Goal: Task Accomplishment & Management: Manage account settings

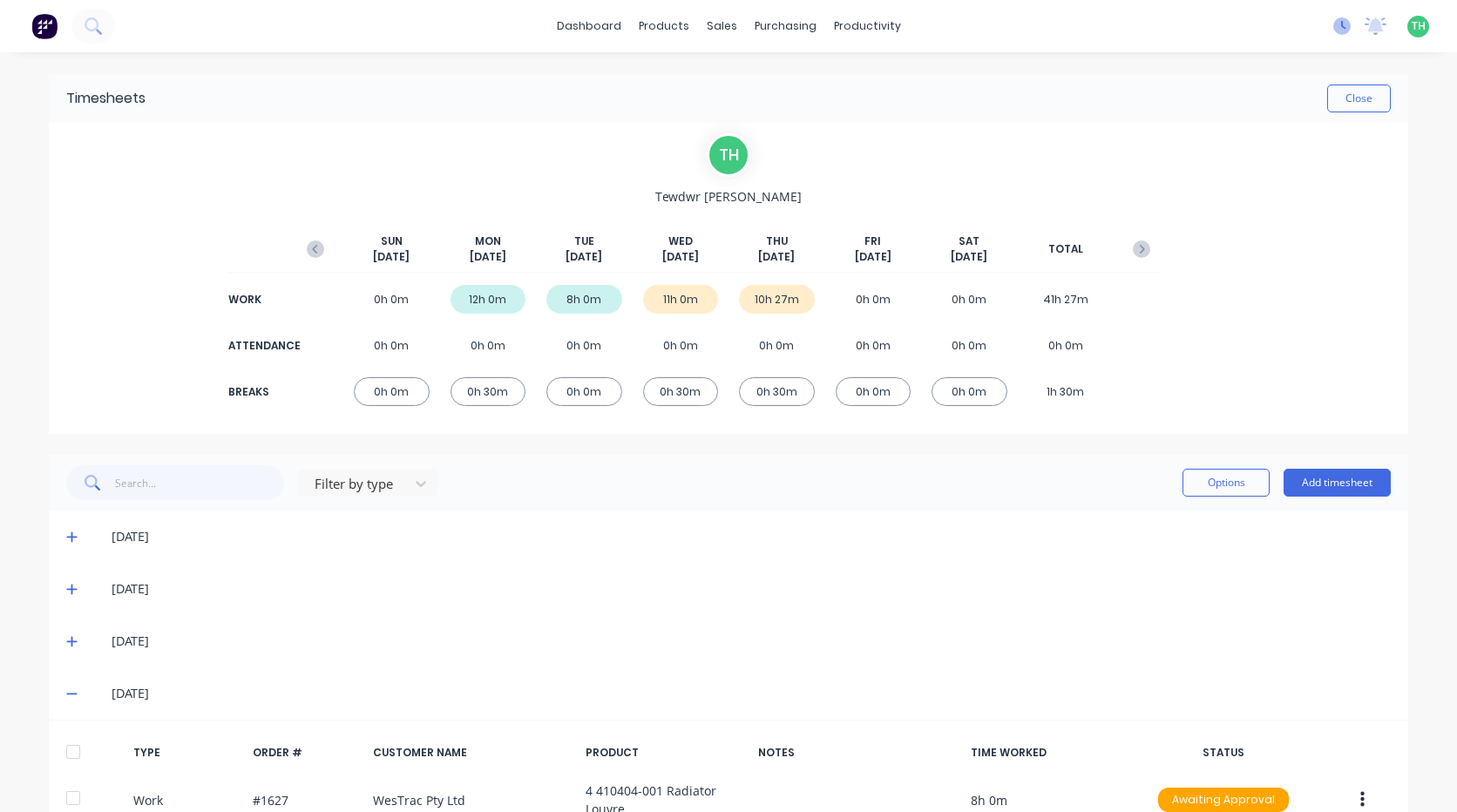
click at [1333, 25] on icon at bounding box center [1341, 26] width 17 height 17
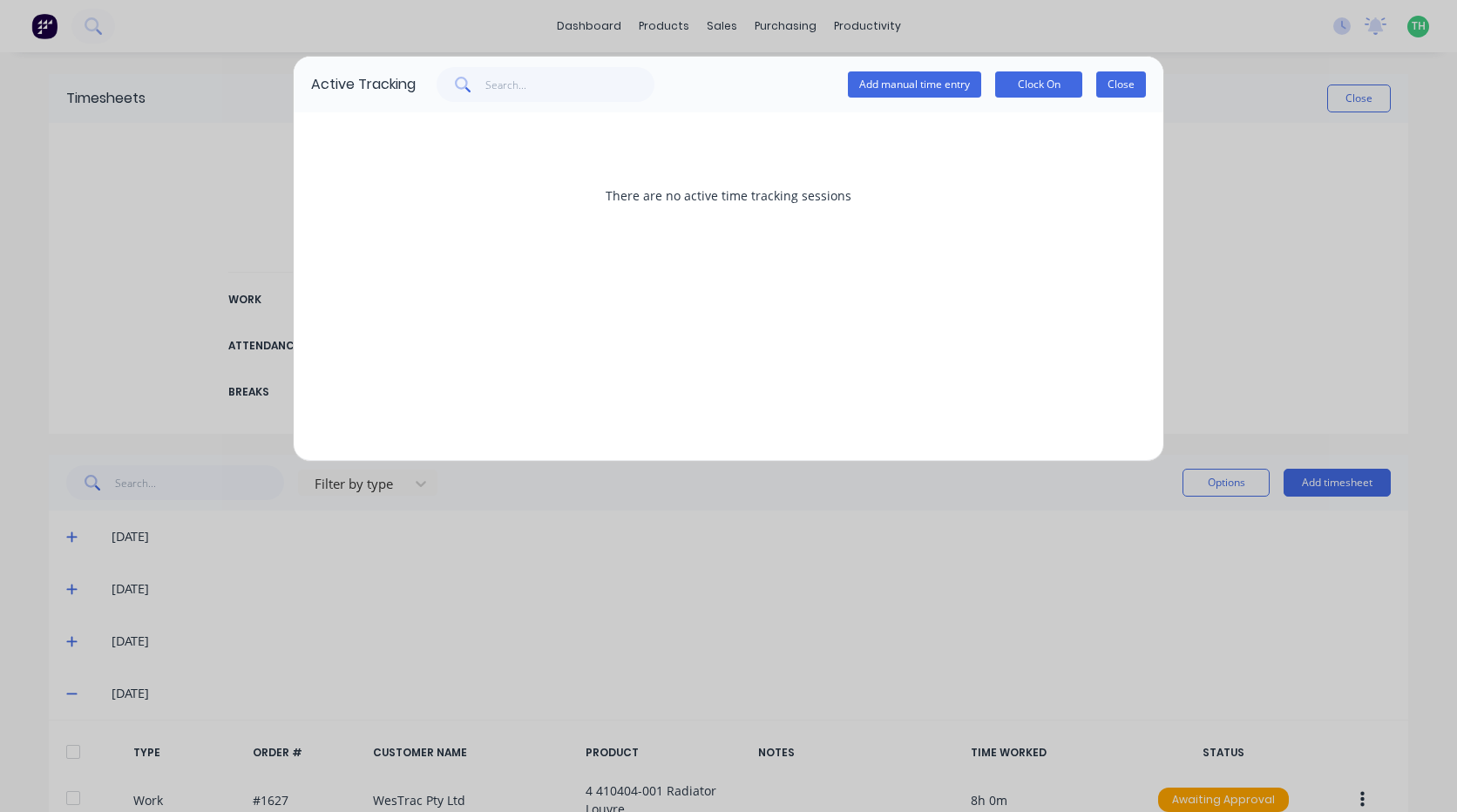
click at [1134, 78] on button "Close" at bounding box center [1120, 84] width 49 height 27
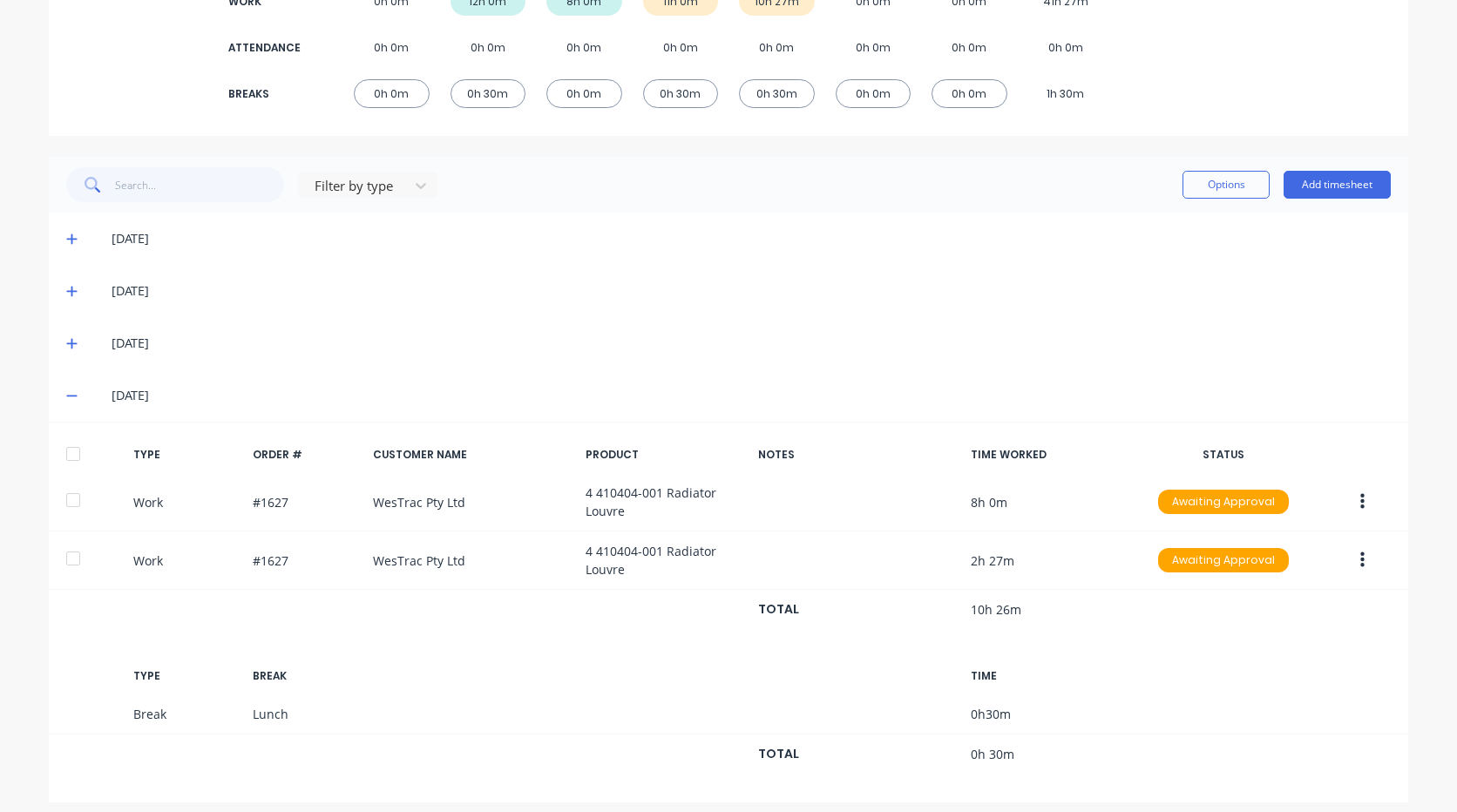
scroll to position [310, 0]
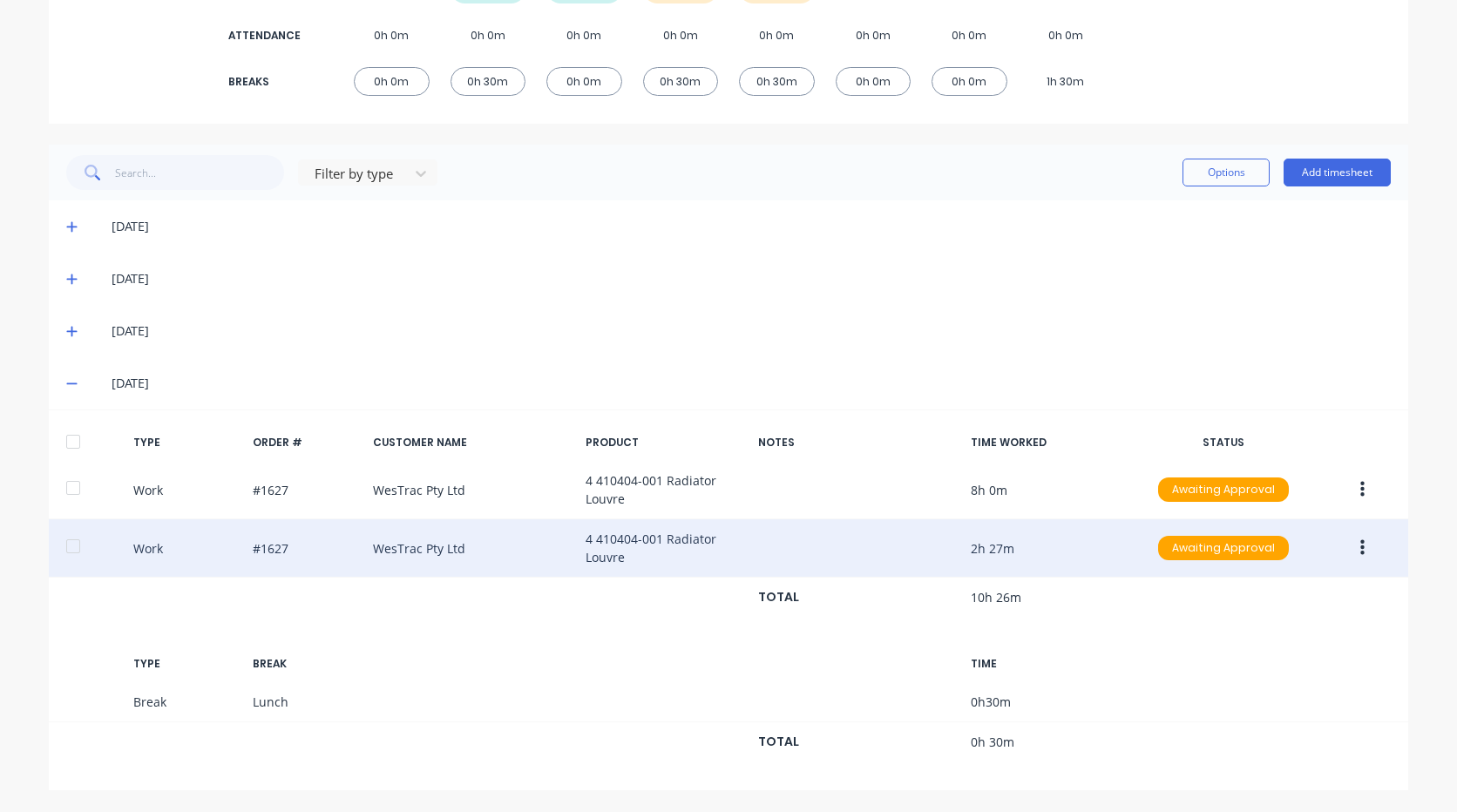
click at [1360, 551] on icon "button" at bounding box center [1362, 548] width 5 height 19
click at [1297, 527] on div "Edit" at bounding box center [1300, 518] width 134 height 26
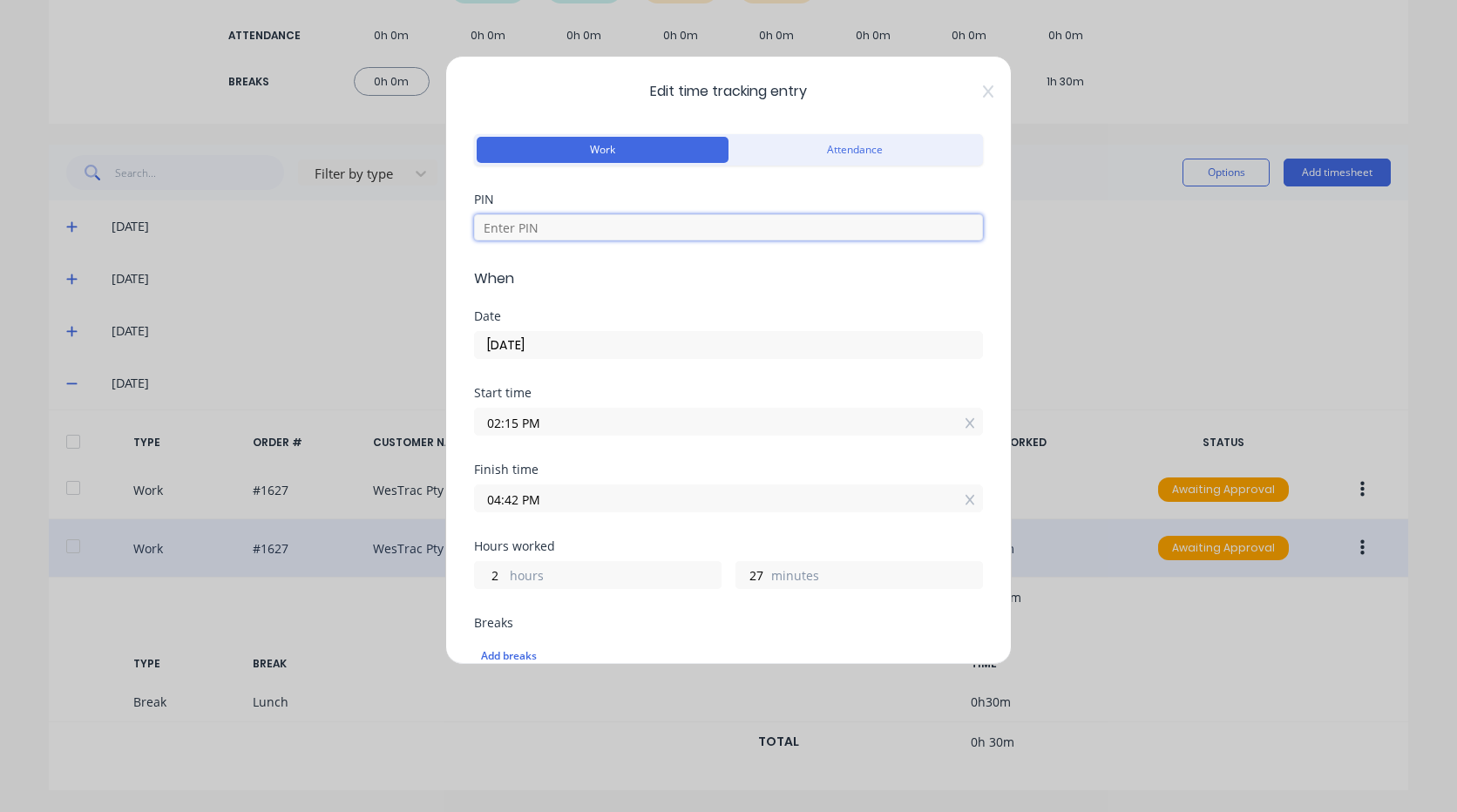
click at [581, 227] on input at bounding box center [728, 228] width 508 height 27
type input "2711"
click at [569, 496] on input "04:42 PM" at bounding box center [728, 499] width 507 height 27
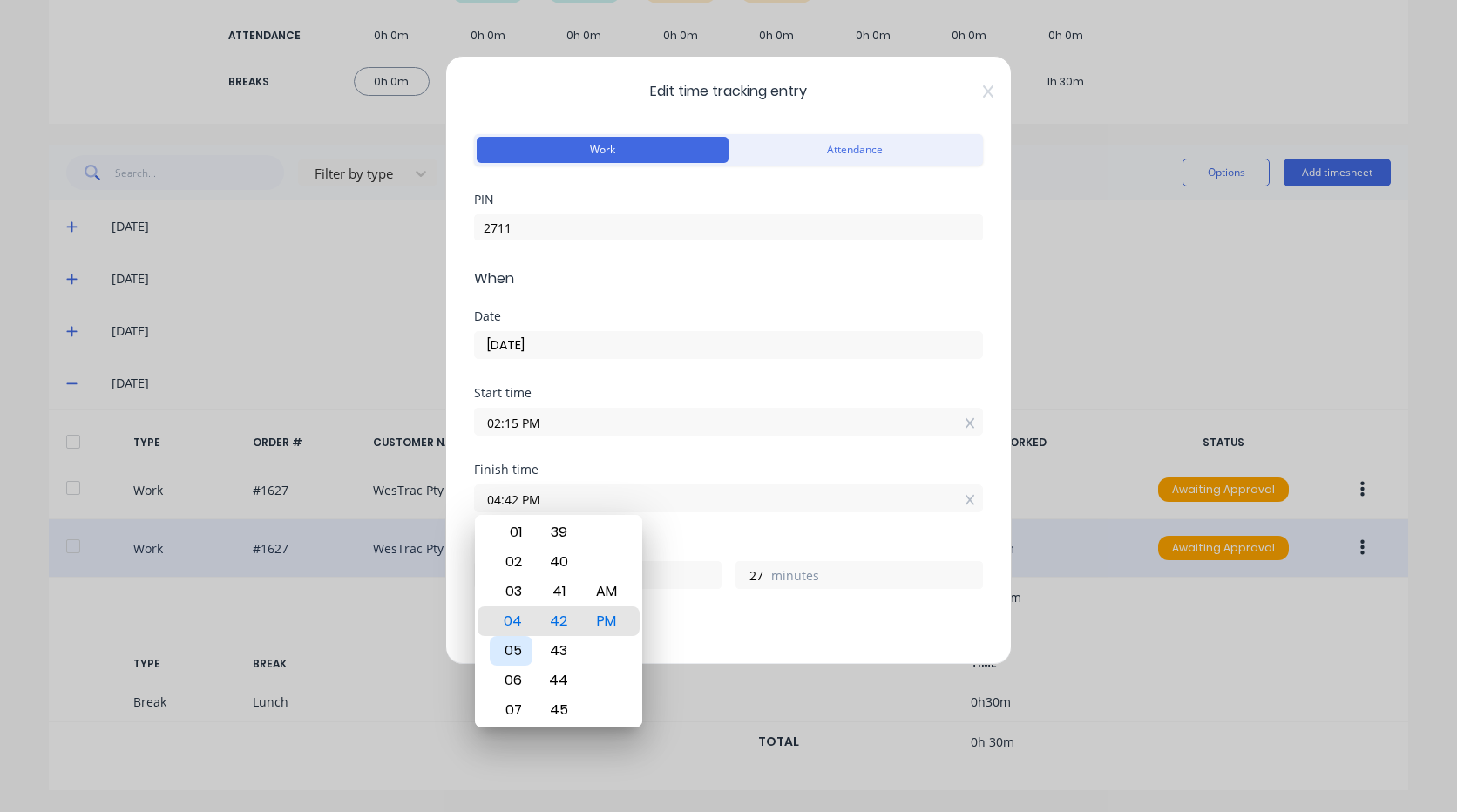
click at [517, 646] on div "05" at bounding box center [510, 650] width 43 height 29
type input "05:42 PM"
type input "3"
type input "05:39 PM"
type input "24"
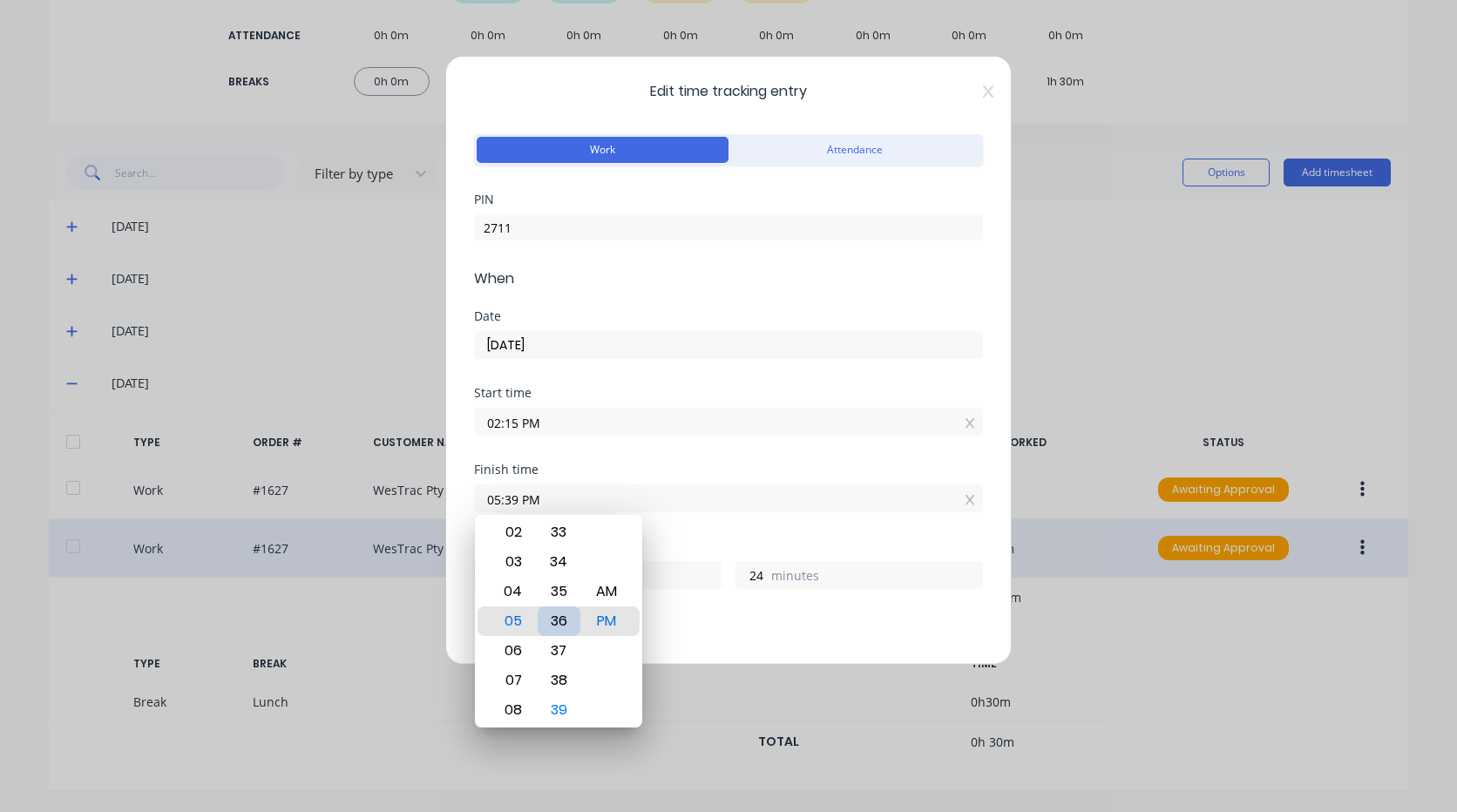
type input "05:36 PM"
type input "21"
type input "05:33 PM"
type input "18"
type input "05:30 PM"
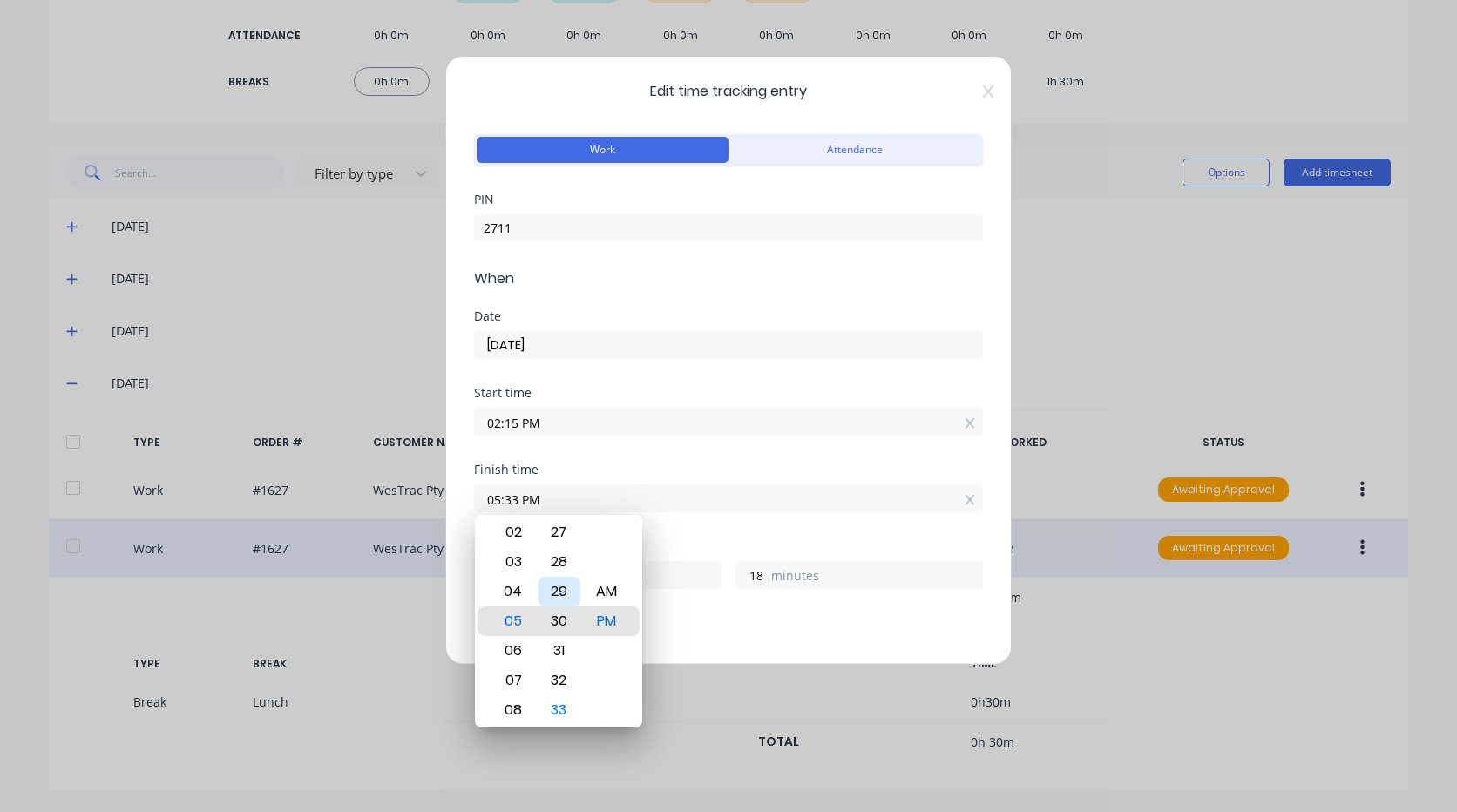
type input "15"
type input "05:26 PM"
type input "11"
type input "05:22 PM"
type input "7"
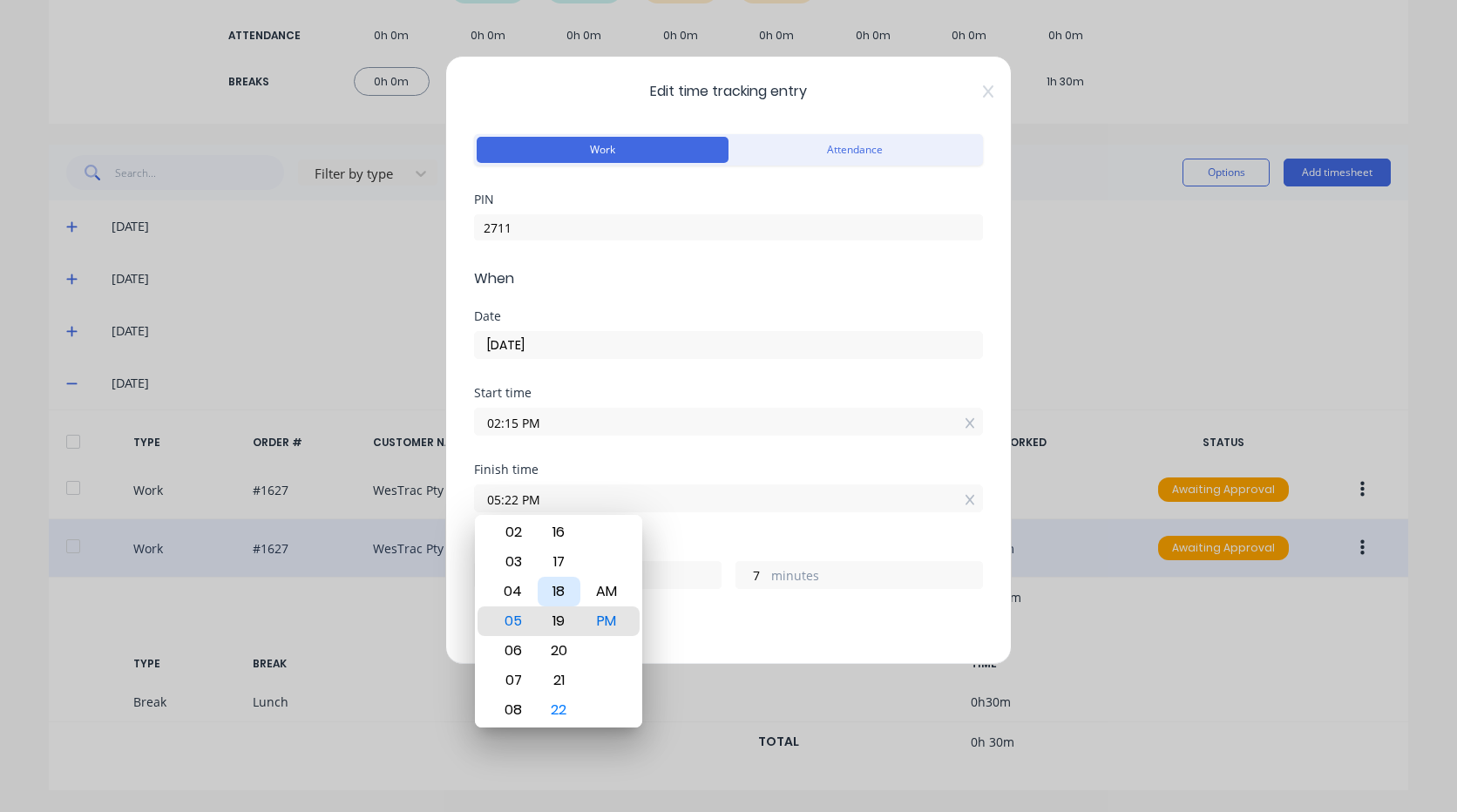
type input "05:19 PM"
type input "4"
type input "05:16 PM"
type input "1"
type input "05:13 PM"
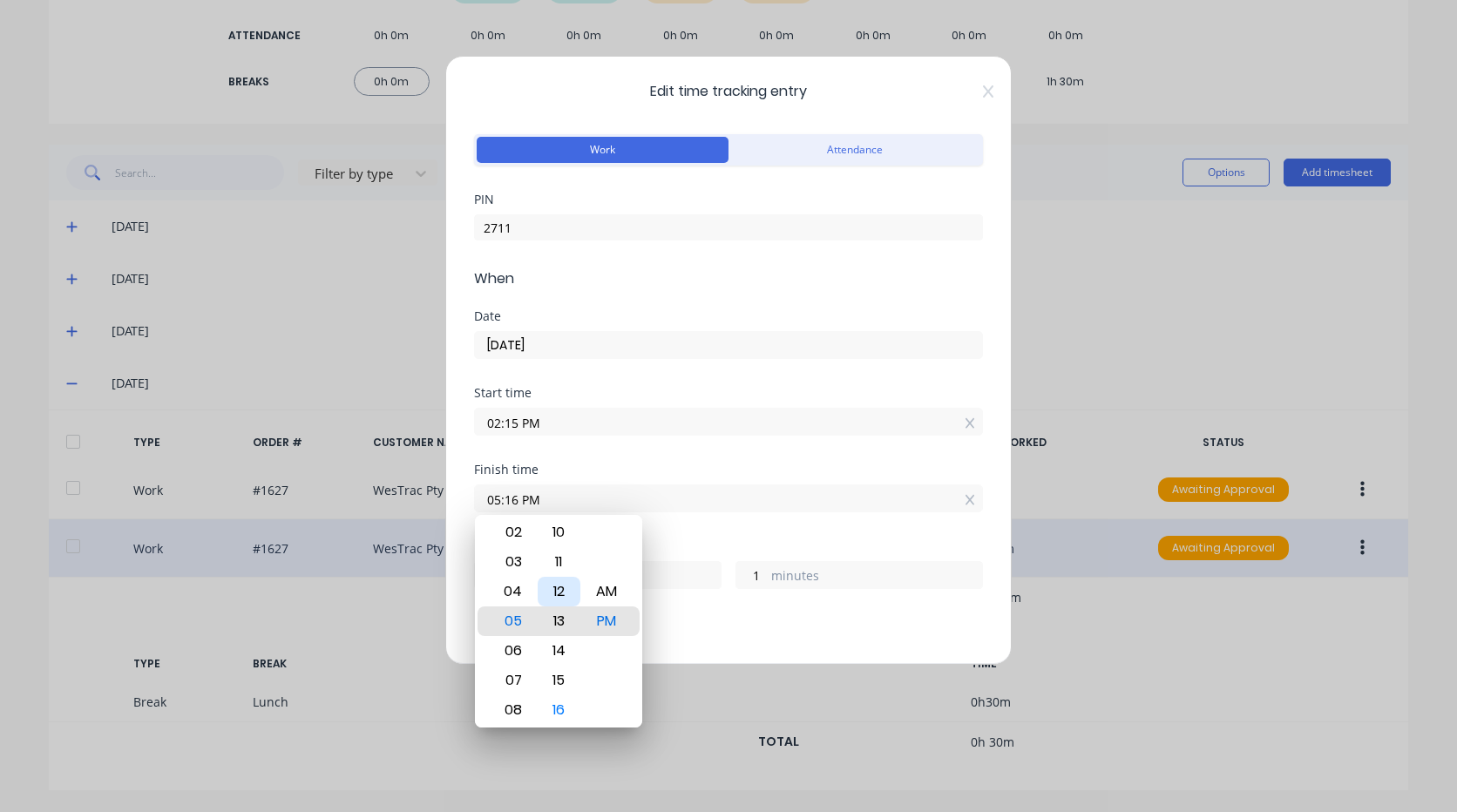
type input "2"
type input "58"
click at [559, 678] on div "15" at bounding box center [559, 680] width 43 height 29
type input "05:15 PM"
type input "3"
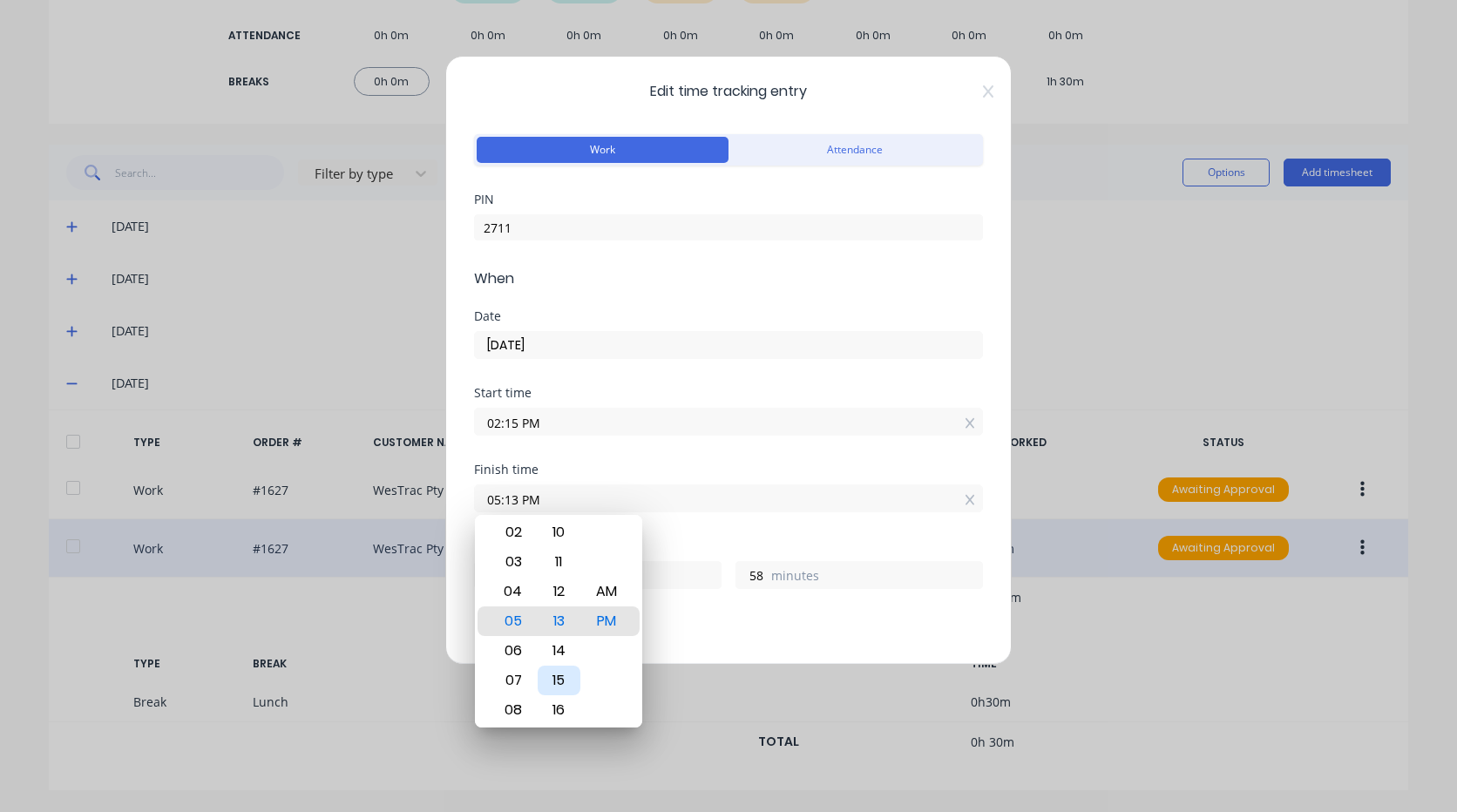
type input "0"
click at [736, 533] on div "Finish time 05:15 PM" at bounding box center [728, 502] width 508 height 77
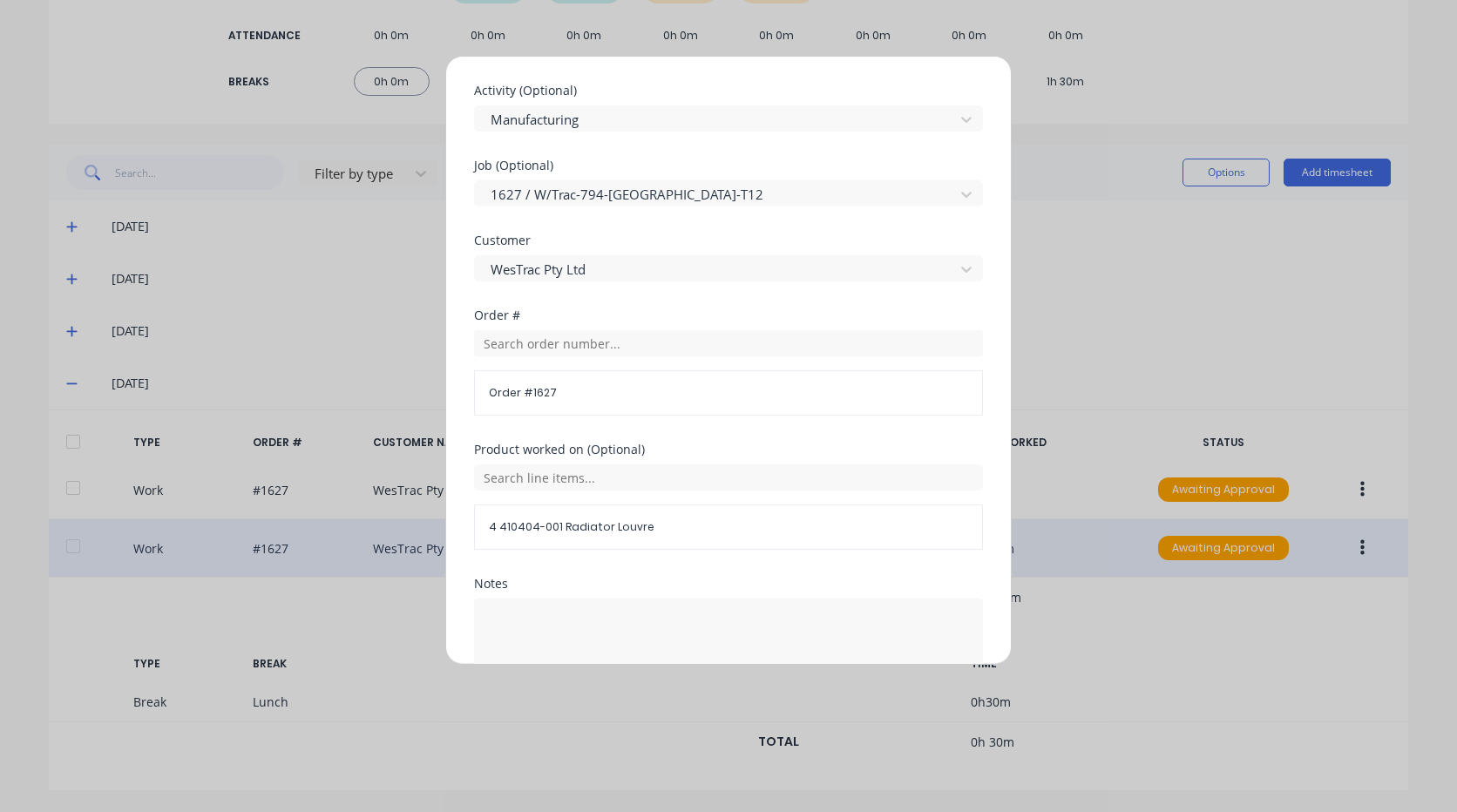
scroll to position [827, 0]
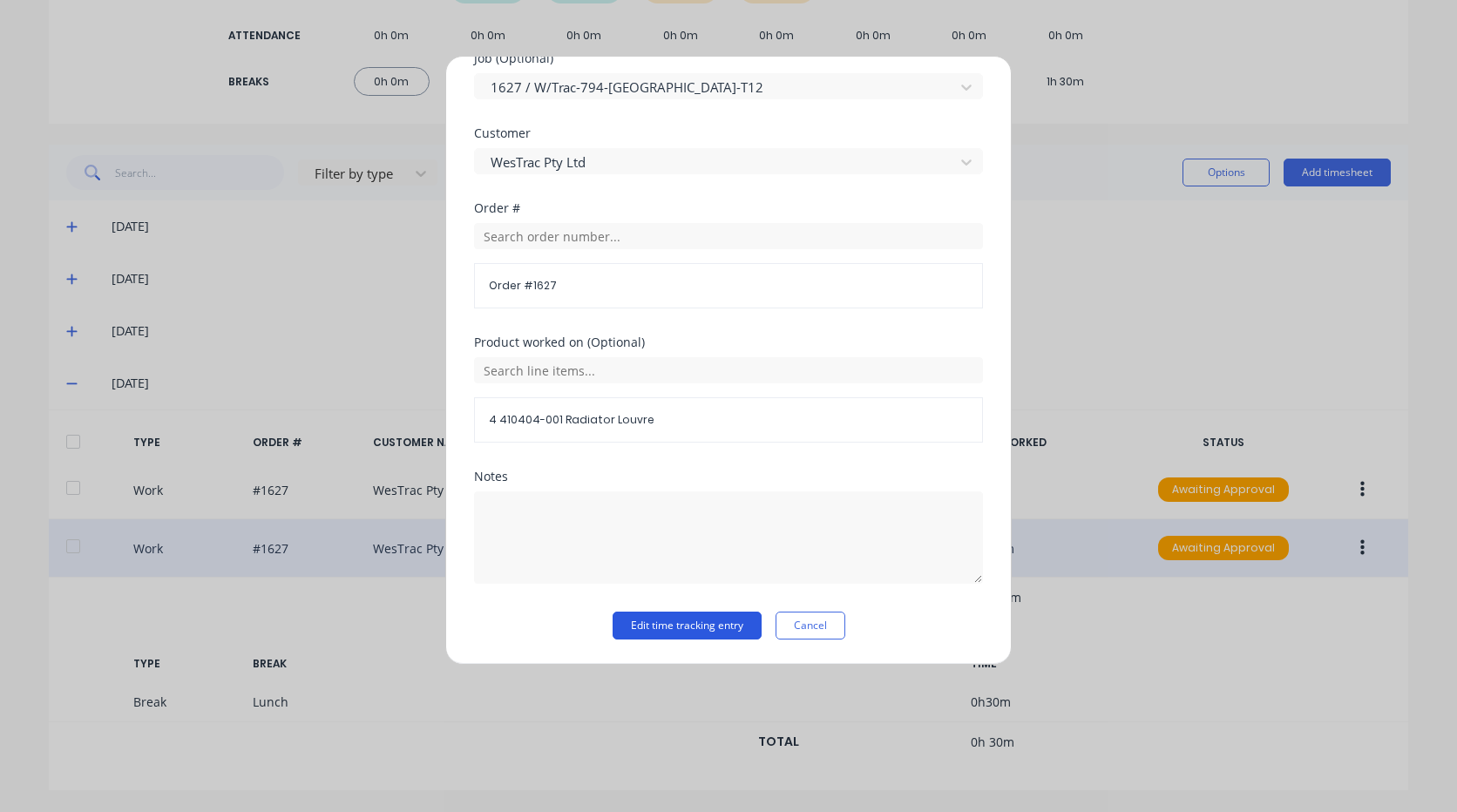
click at [719, 619] on button "Edit time tracking entry" at bounding box center [687, 625] width 149 height 28
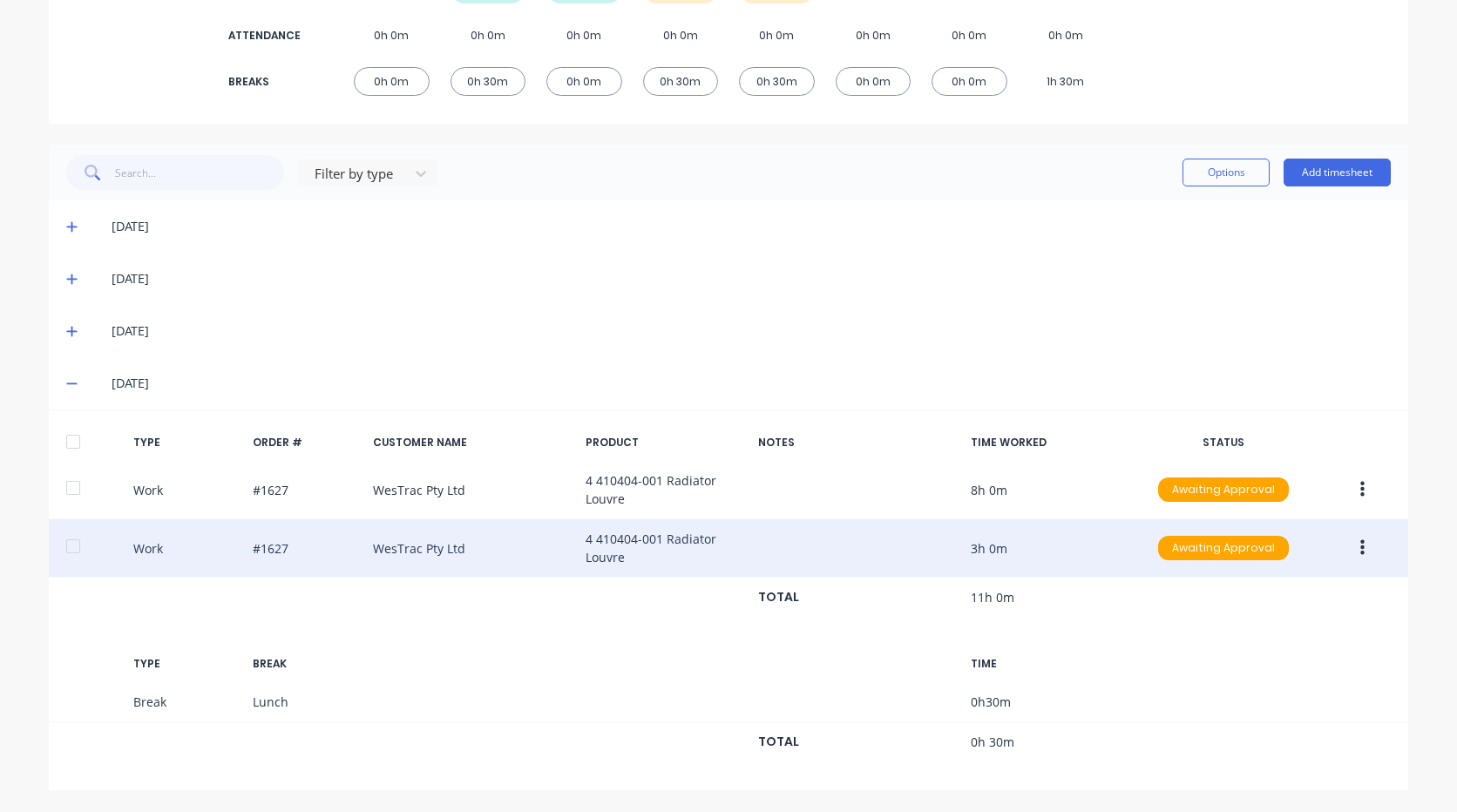
click at [1374, 556] on button "button" at bounding box center [1361, 547] width 41 height 31
click at [1285, 548] on div "Duplicate" at bounding box center [1300, 552] width 134 height 26
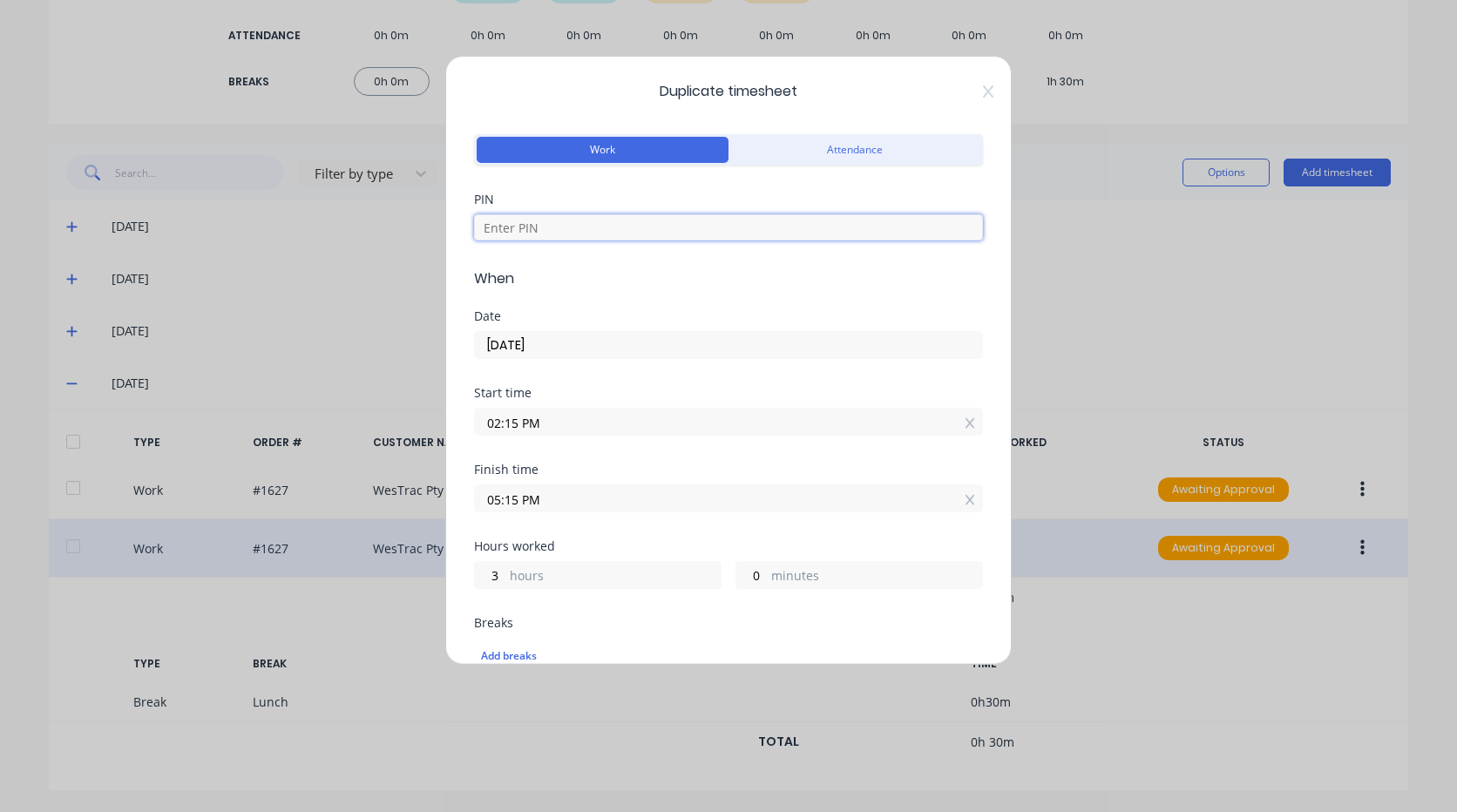
click at [553, 219] on input at bounding box center [728, 228] width 508 height 27
type input "2711"
click at [561, 416] on input "02:15 PM" at bounding box center [728, 422] width 507 height 27
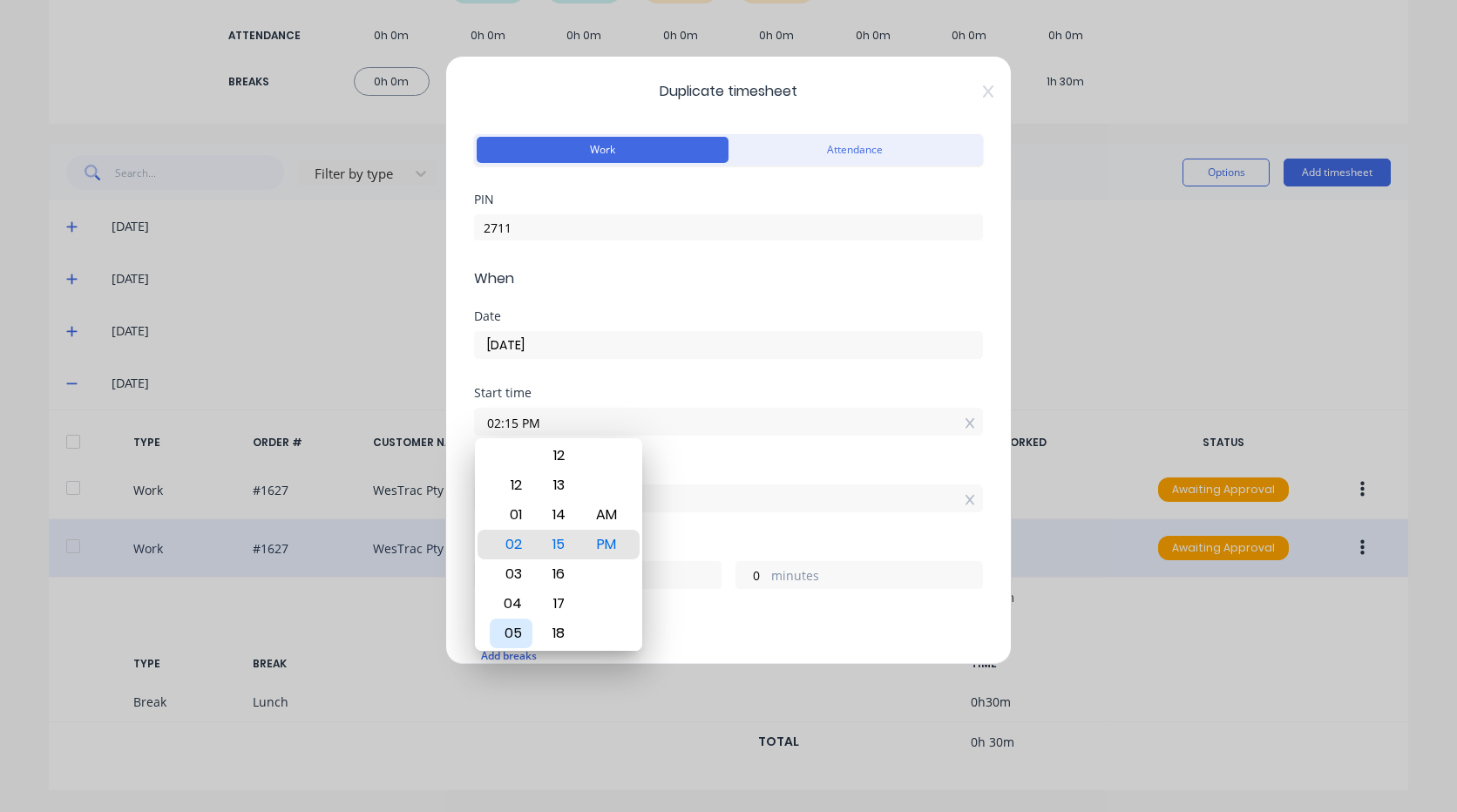
click at [511, 631] on div "05" at bounding box center [510, 633] width 43 height 29
type input "05:15 PM"
type input "0"
click at [691, 452] on div "Start time 05:15 PM" at bounding box center [728, 425] width 508 height 77
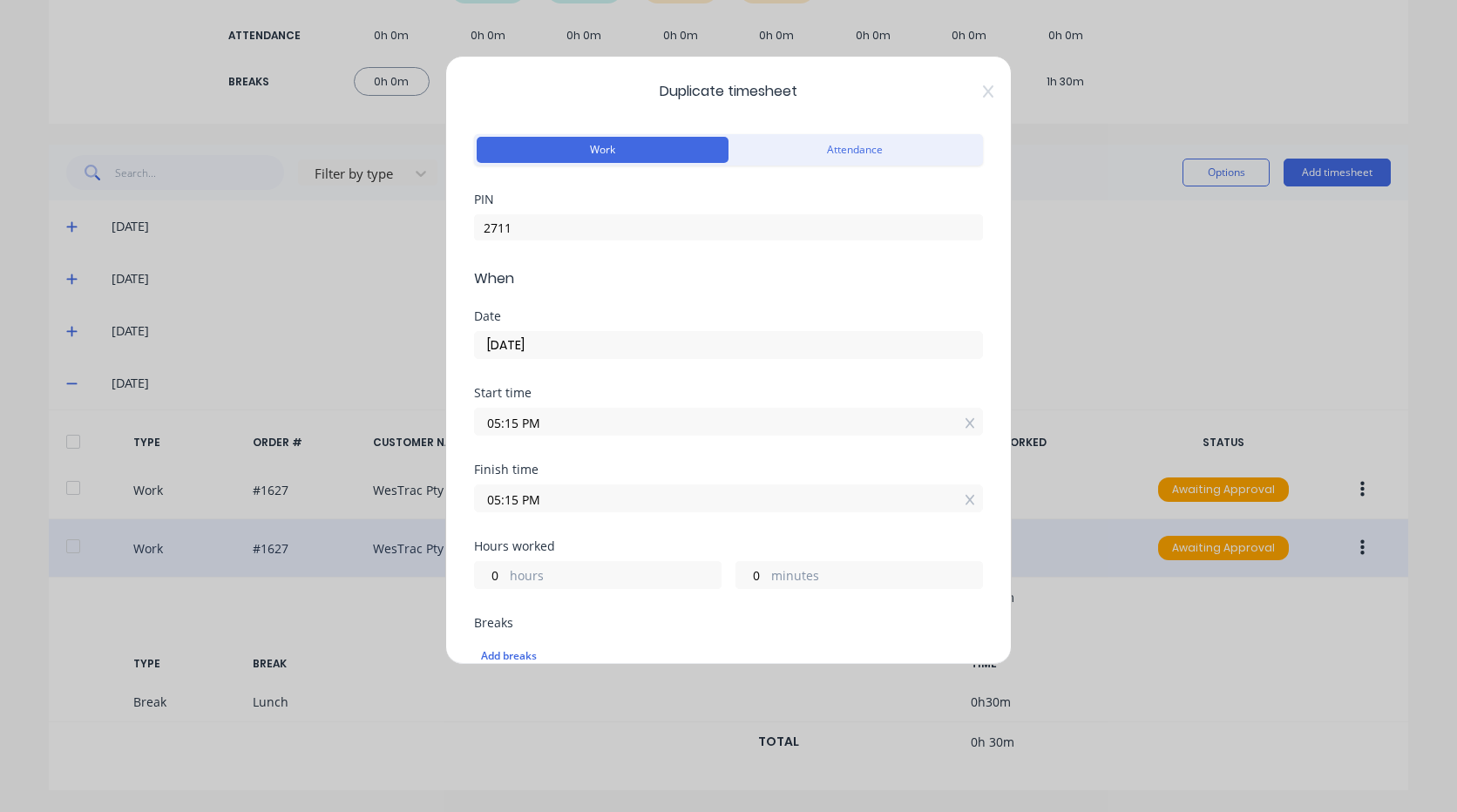
click at [556, 504] on input "05:15 PM" at bounding box center [728, 499] width 507 height 27
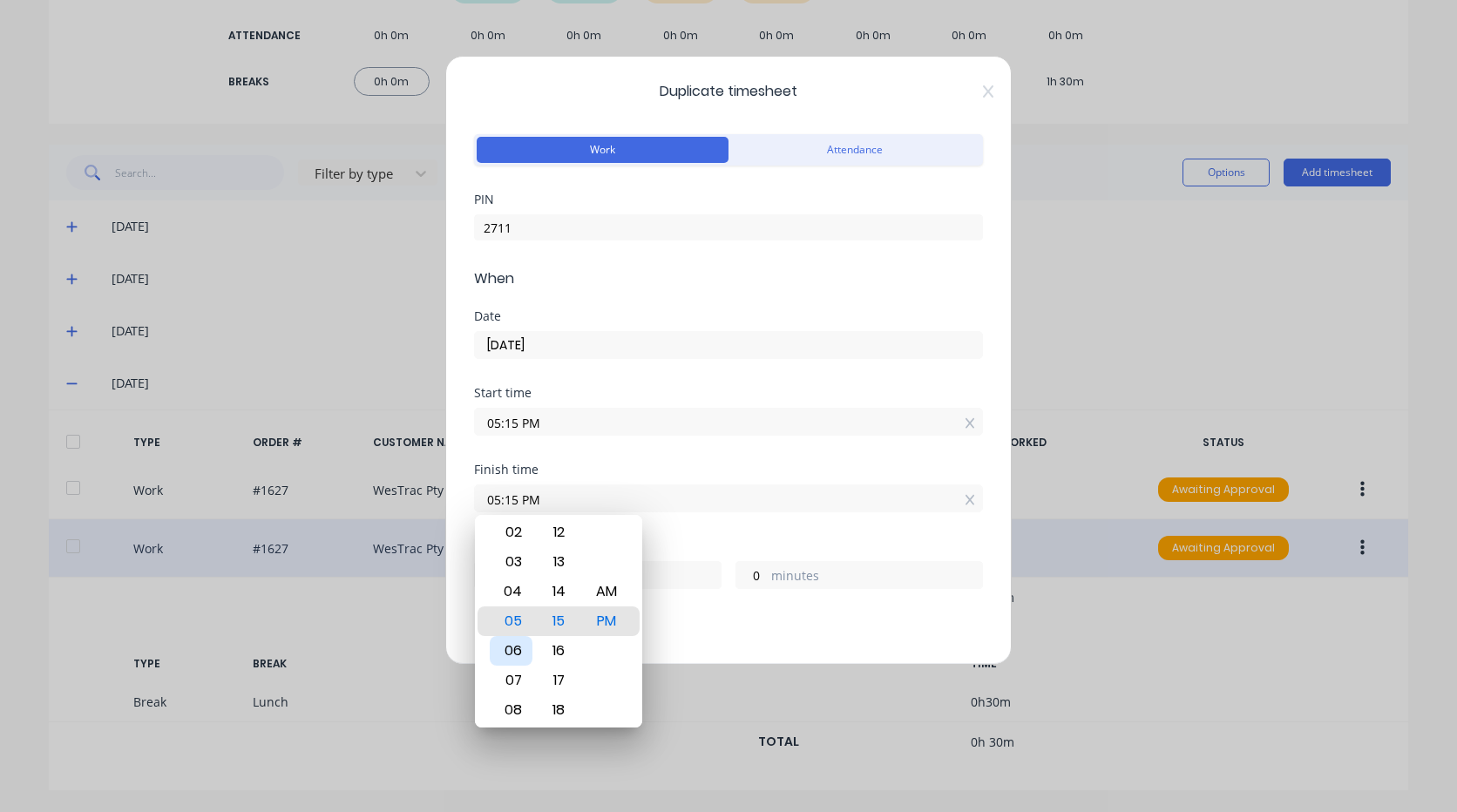
click at [520, 650] on div "06" at bounding box center [510, 650] width 43 height 29
type input "06:15 PM"
type input "1"
click at [676, 534] on div "Finish time 06:15 PM" at bounding box center [728, 502] width 508 height 77
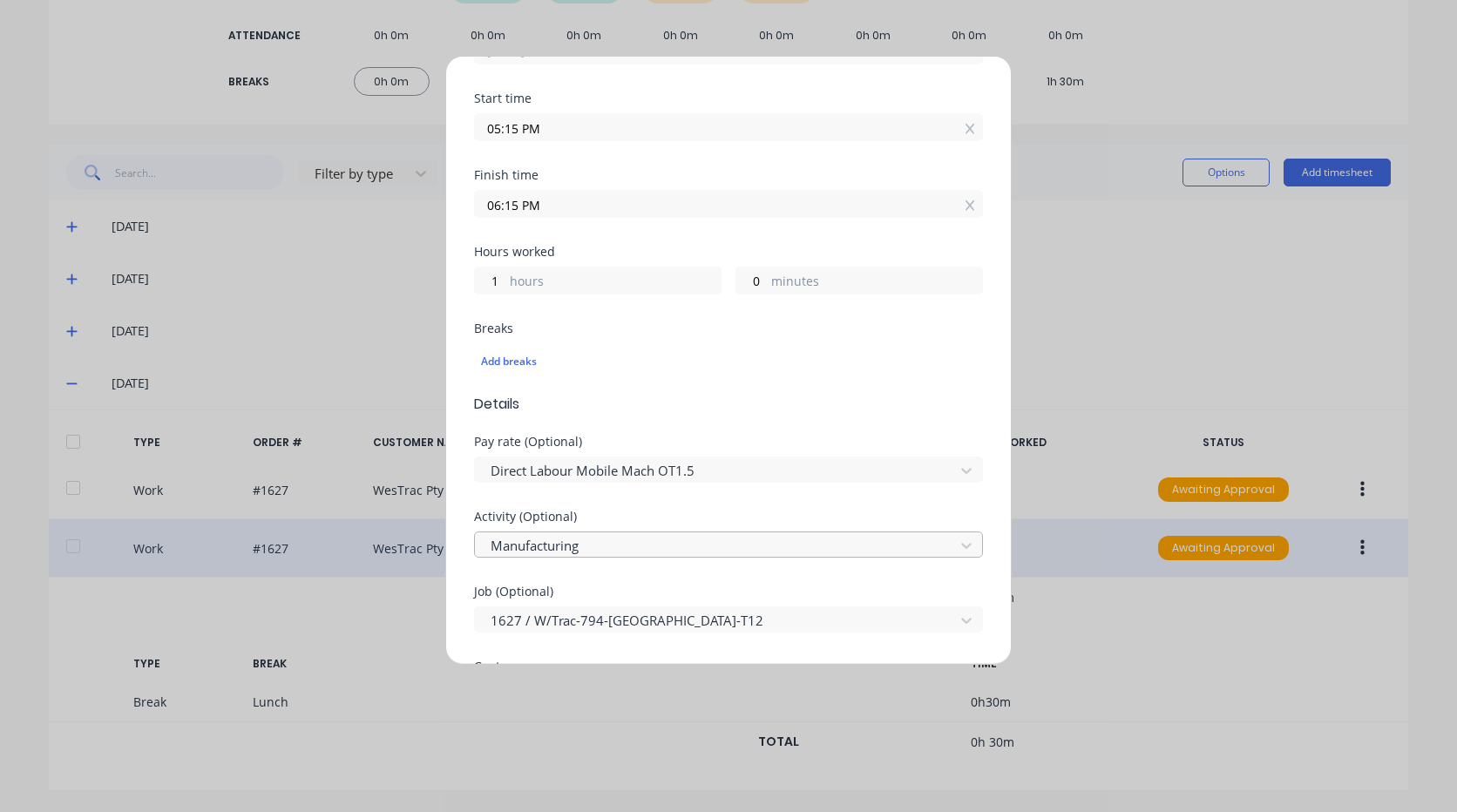
scroll to position [348, 0]
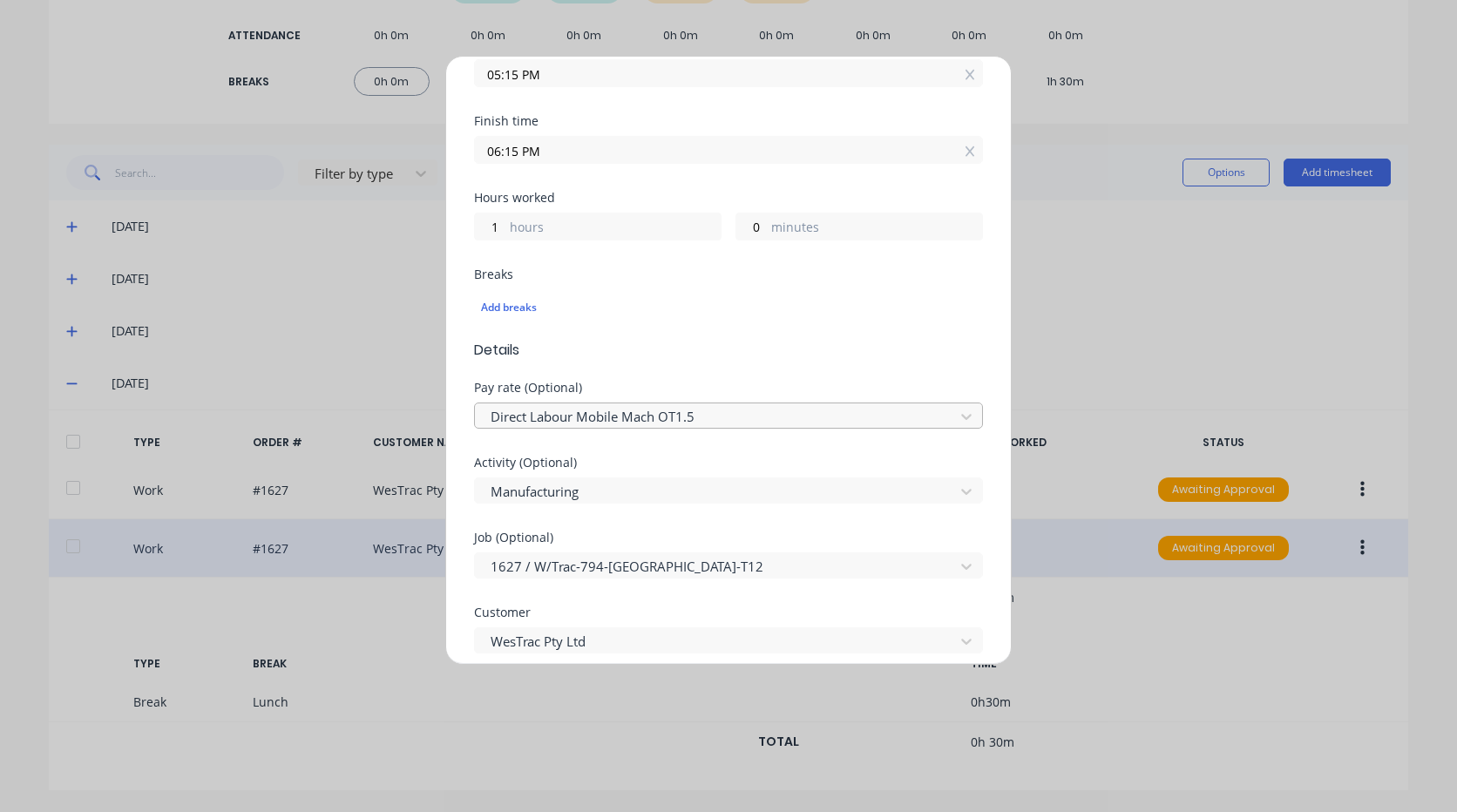
click at [706, 411] on div at bounding box center [716, 416] width 456 height 22
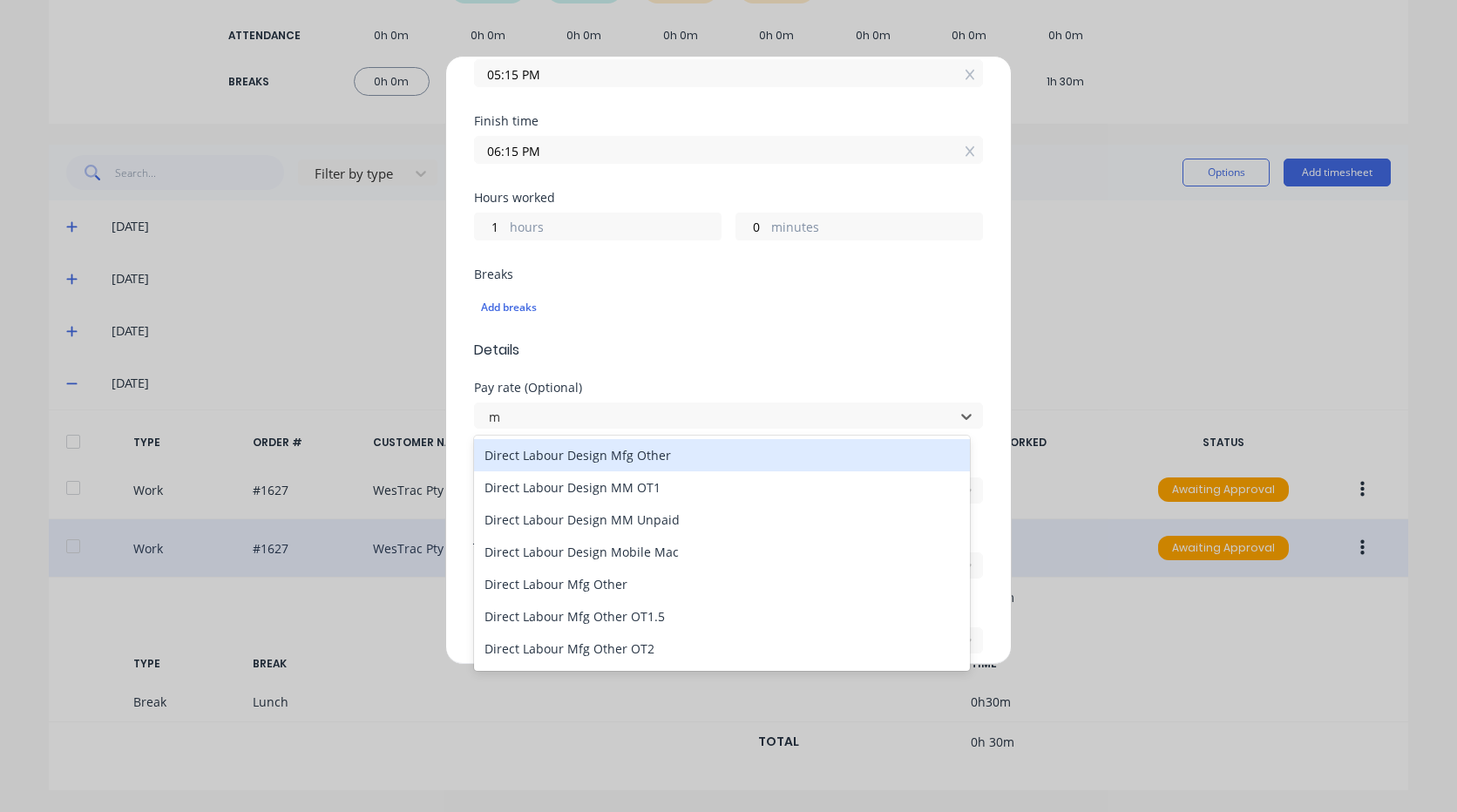
type input "mo"
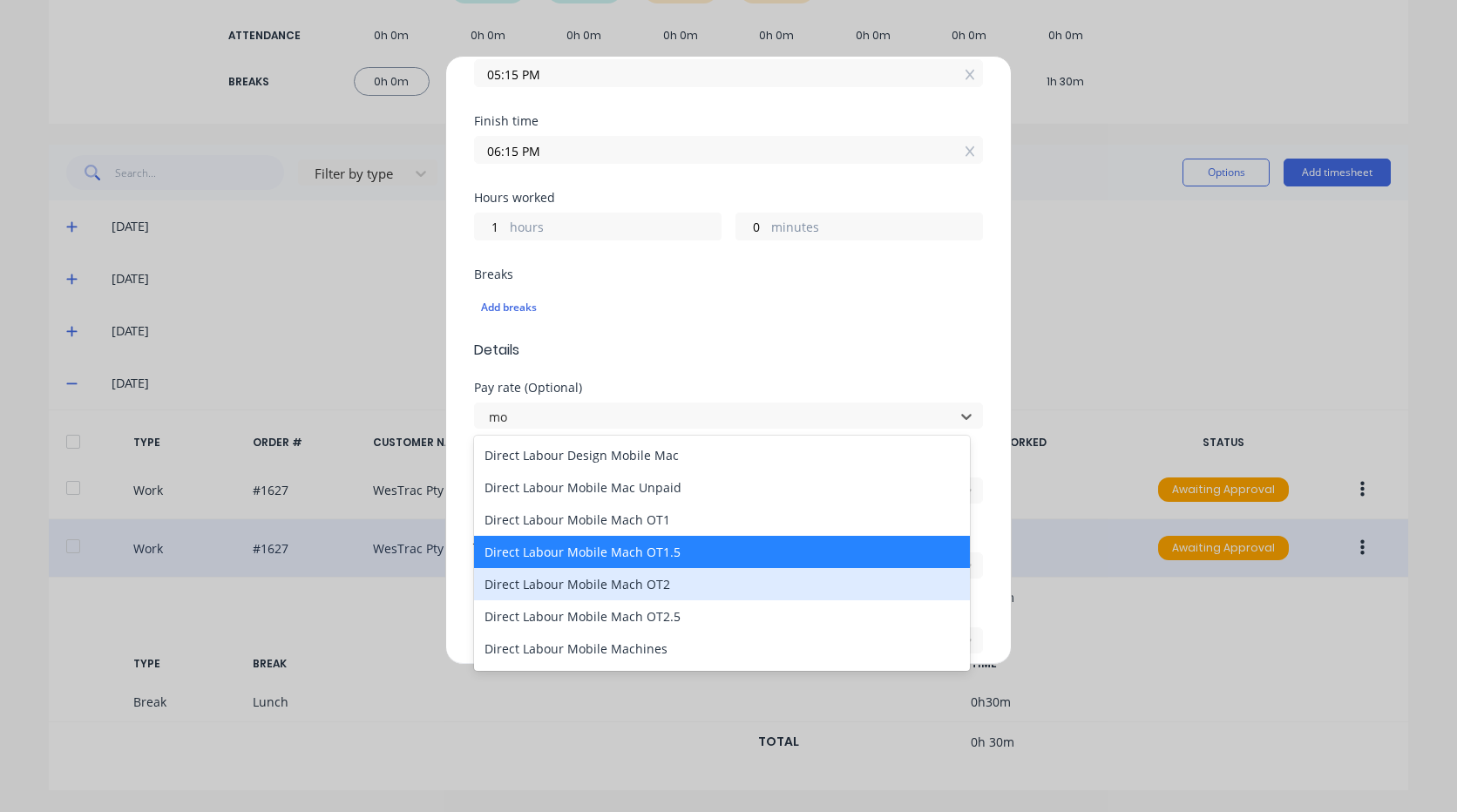
click at [624, 593] on div "Direct Labour Mobile Mach OT2" at bounding box center [722, 584] width 496 height 32
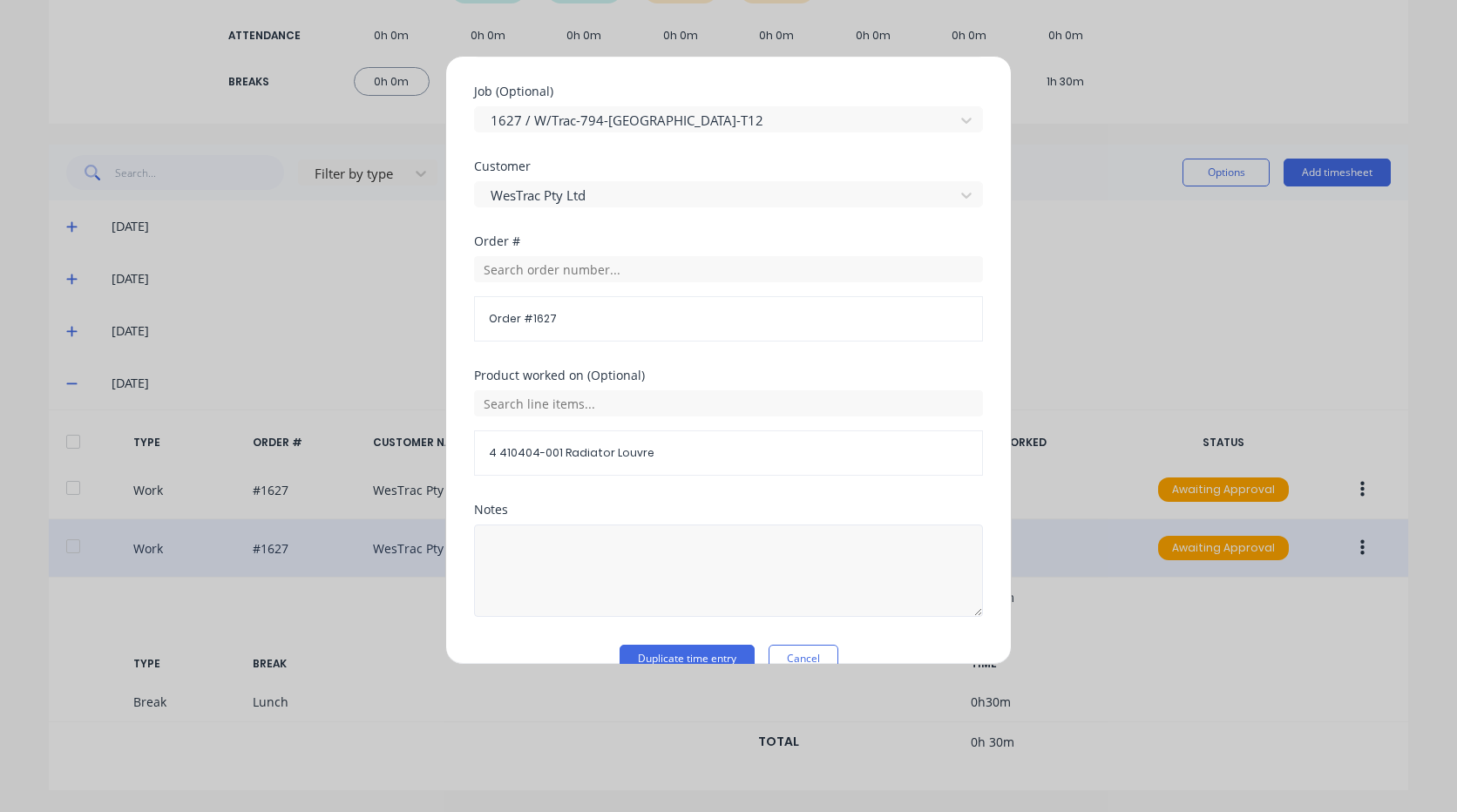
scroll to position [827, 0]
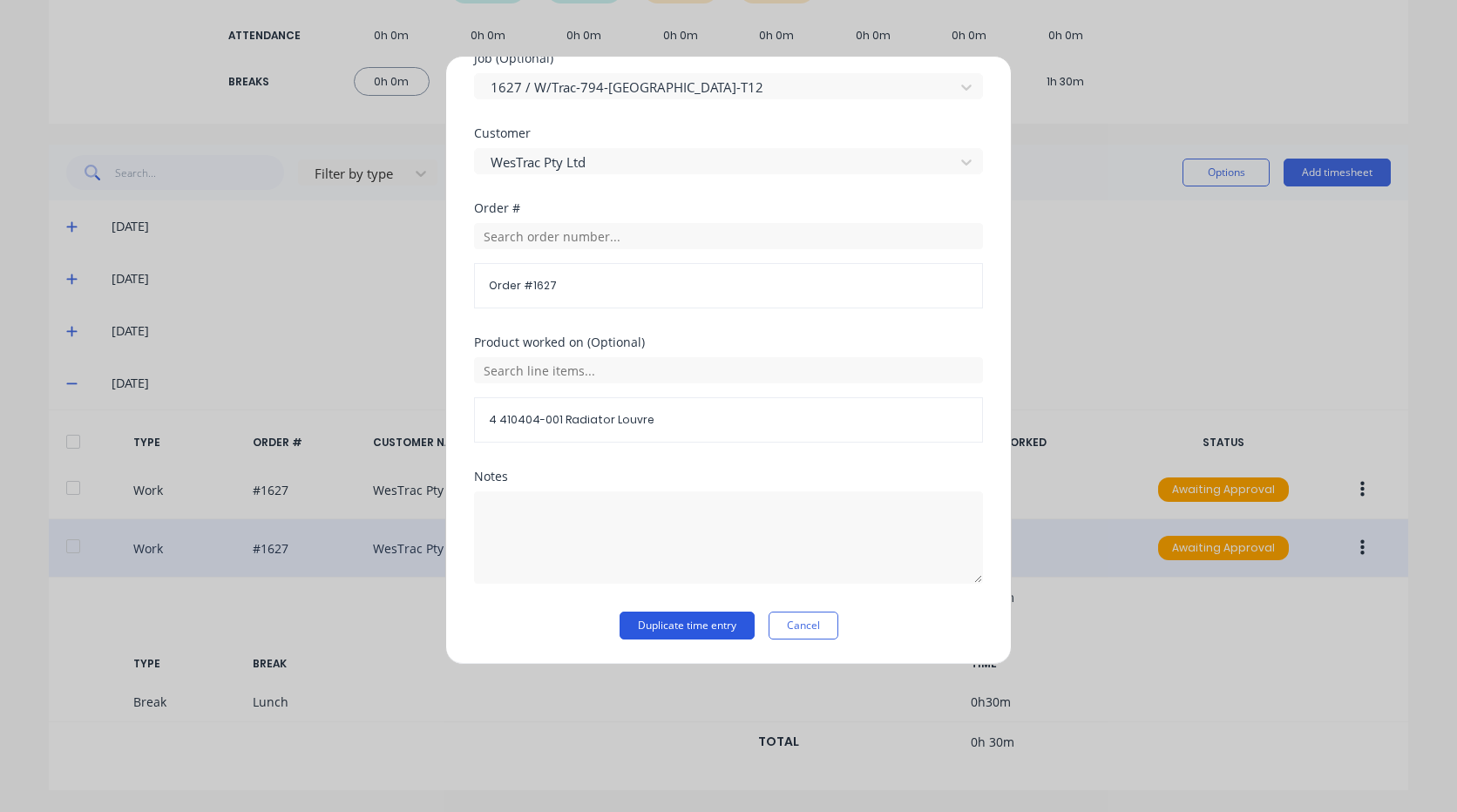
click at [697, 631] on button "Duplicate time entry" at bounding box center [687, 625] width 135 height 28
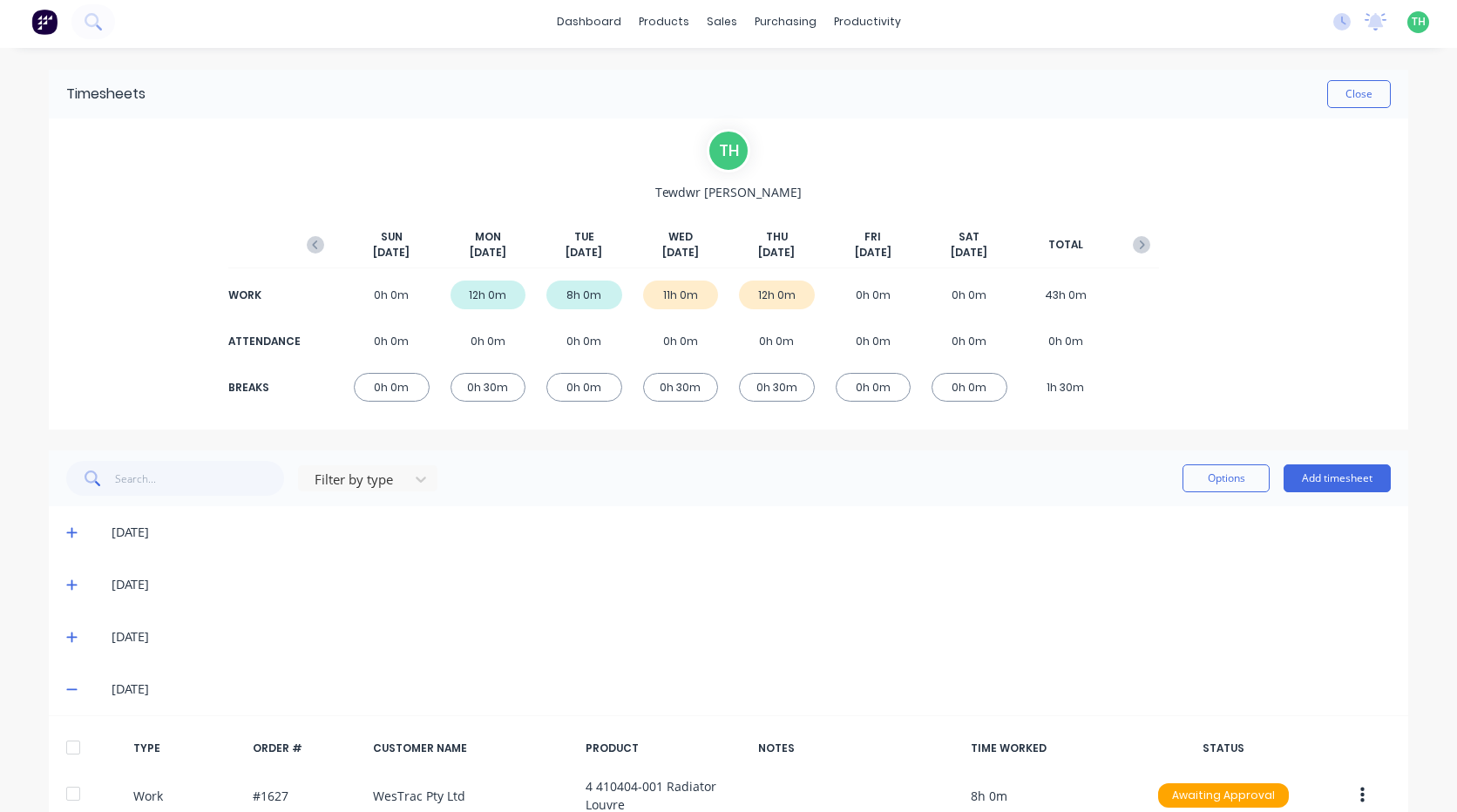
scroll to position [0, 0]
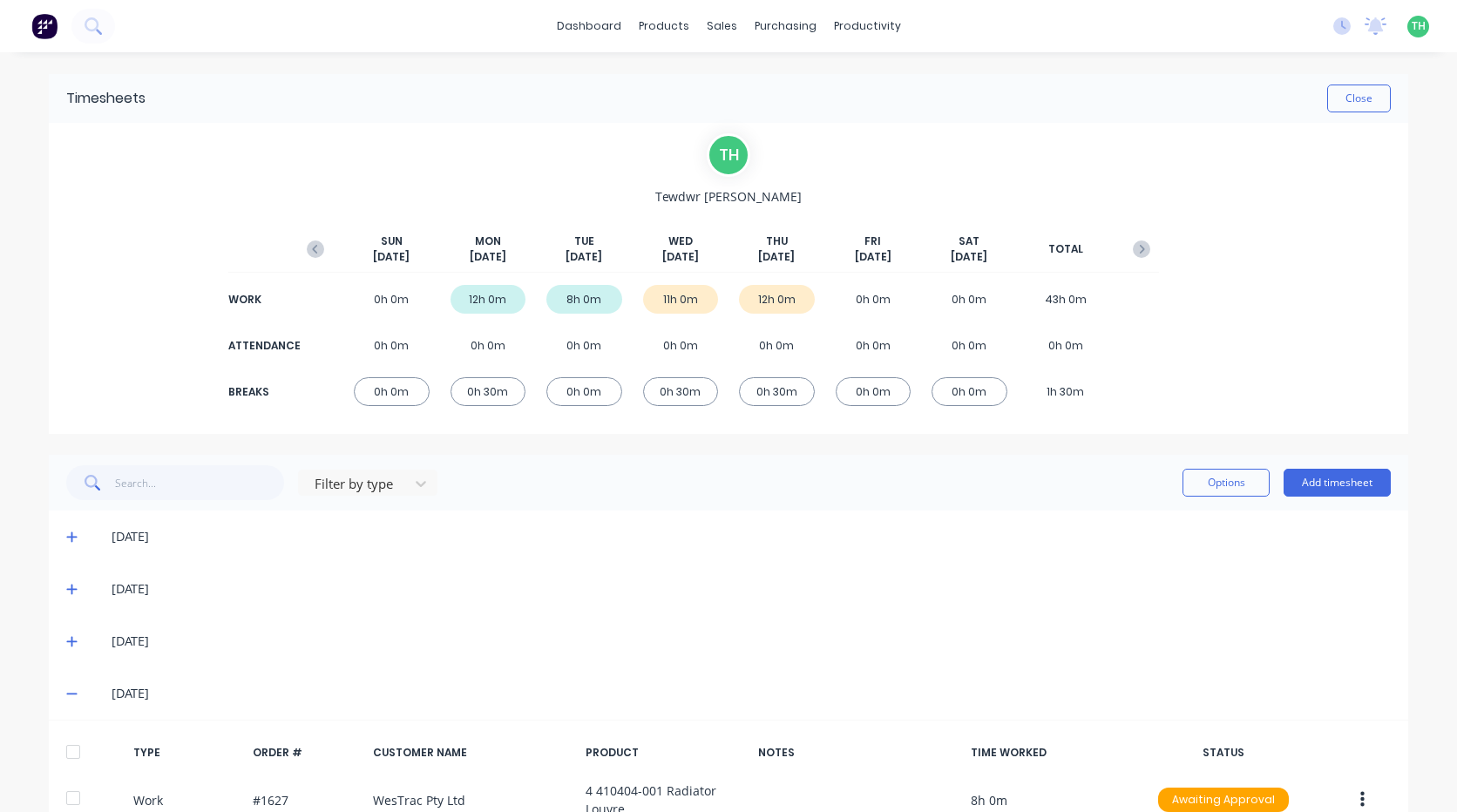
click at [66, 690] on icon at bounding box center [72, 693] width 11 height 12
